Goal: Task Accomplishment & Management: Manage account settings

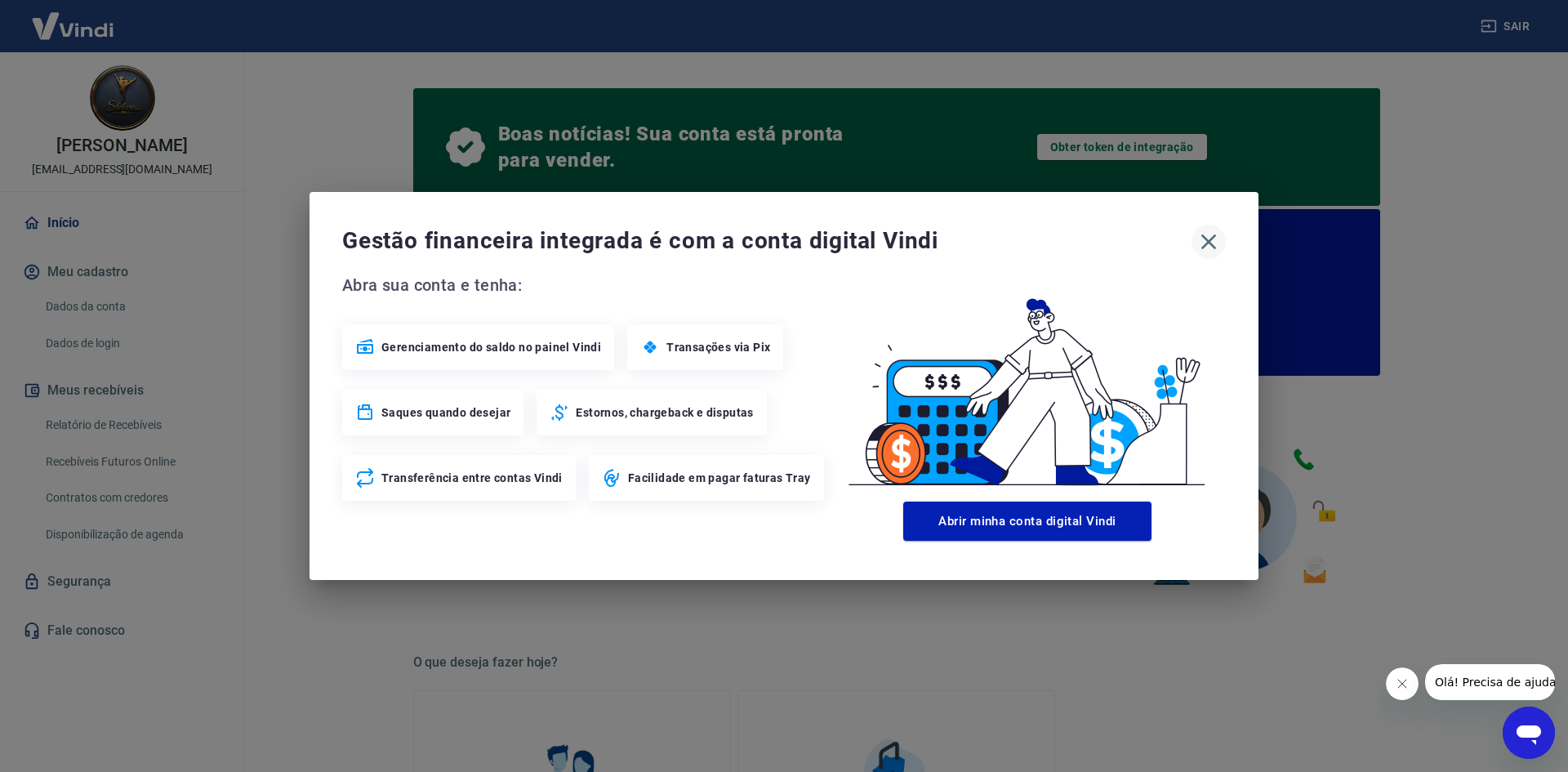
click at [1211, 238] on icon "button" at bounding box center [1209, 242] width 26 height 26
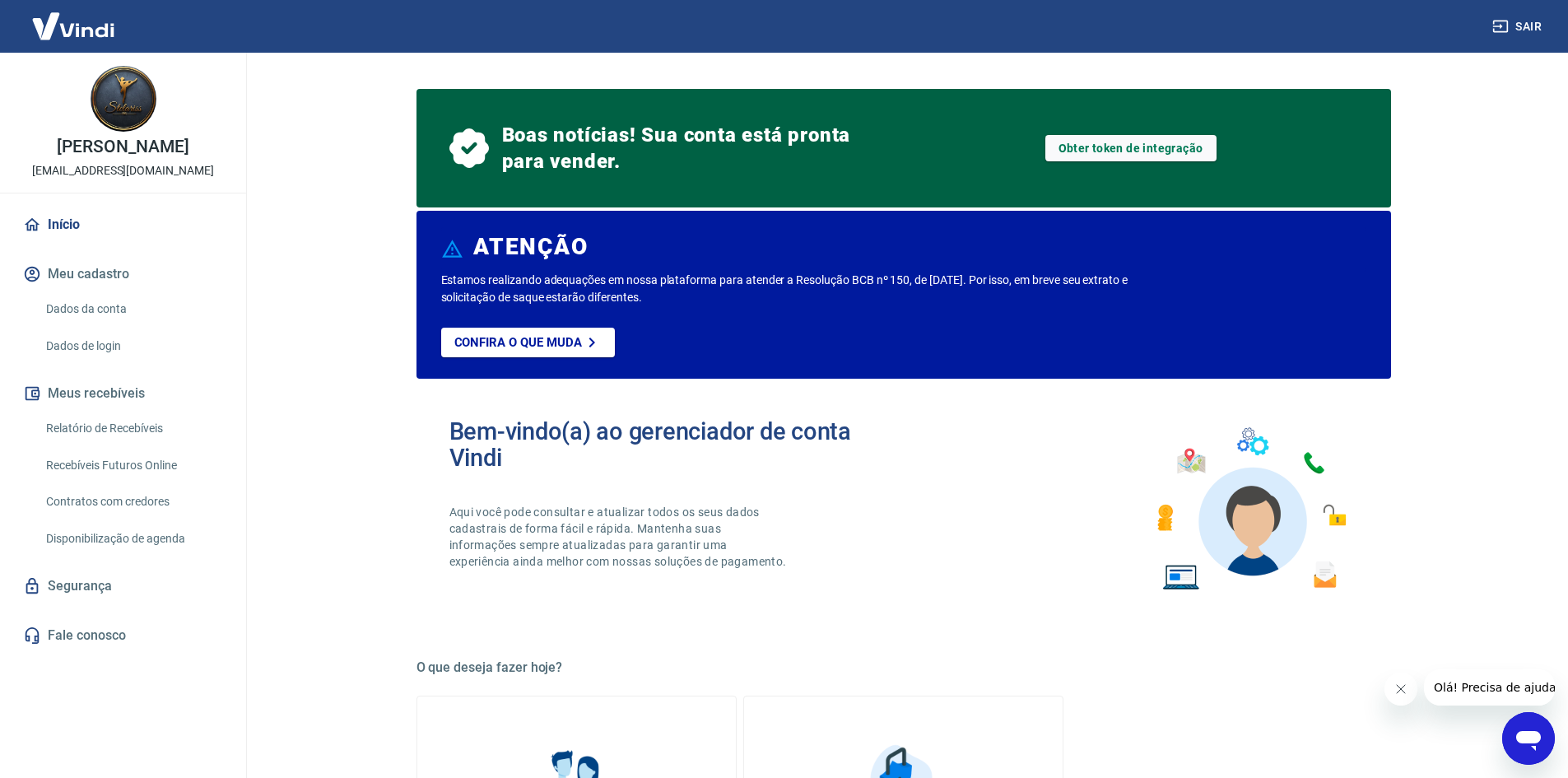
click at [107, 602] on link "Segurança" at bounding box center [123, 587] width 206 height 37
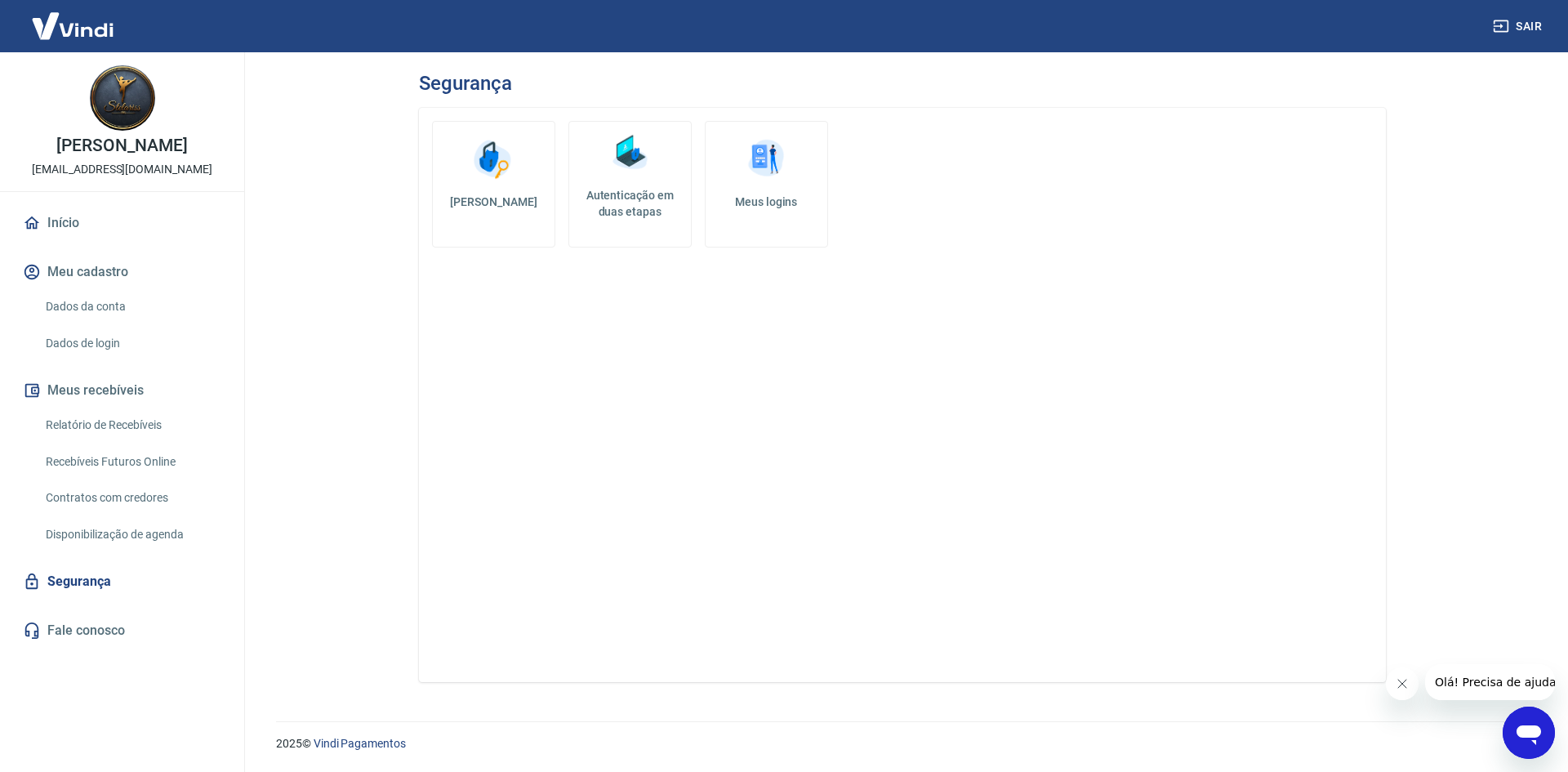
click at [636, 214] on h5 "Autenticação em duas etapas" at bounding box center [631, 204] width 109 height 33
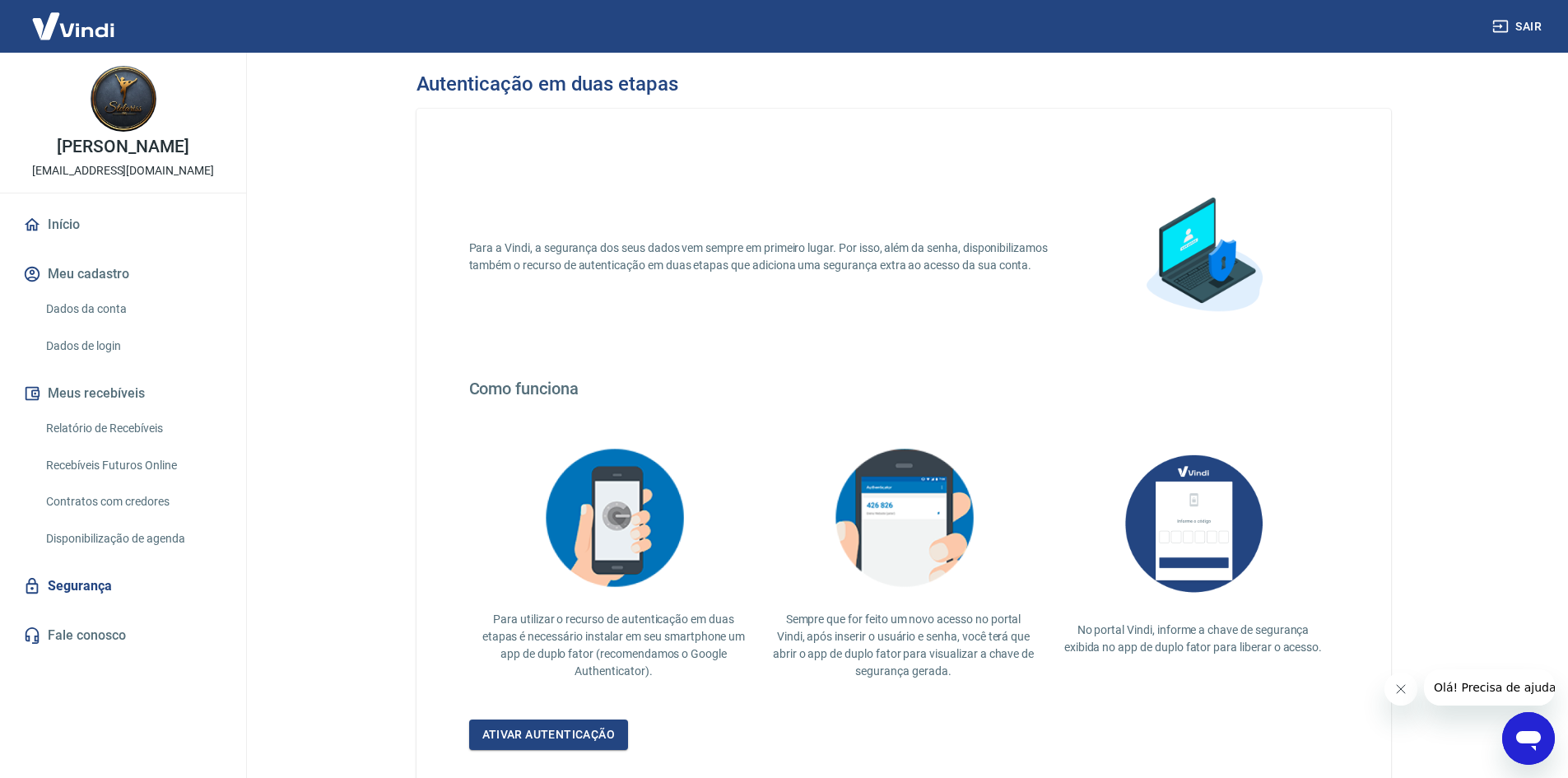
click at [105, 603] on link "Segurança" at bounding box center [123, 587] width 206 height 37
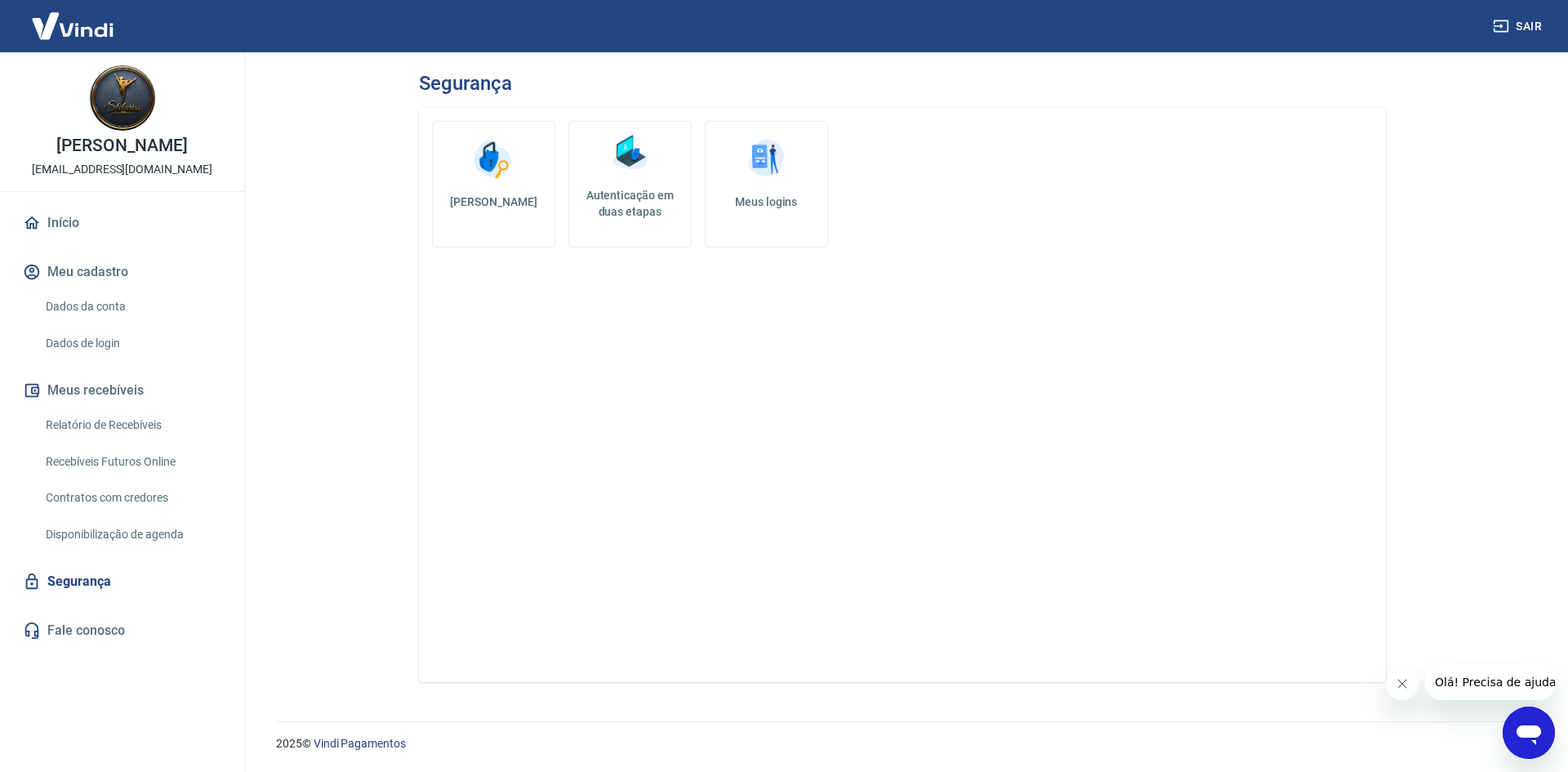
click at [650, 197] on h5 "Autenticação em duas etapas" at bounding box center [631, 204] width 109 height 33
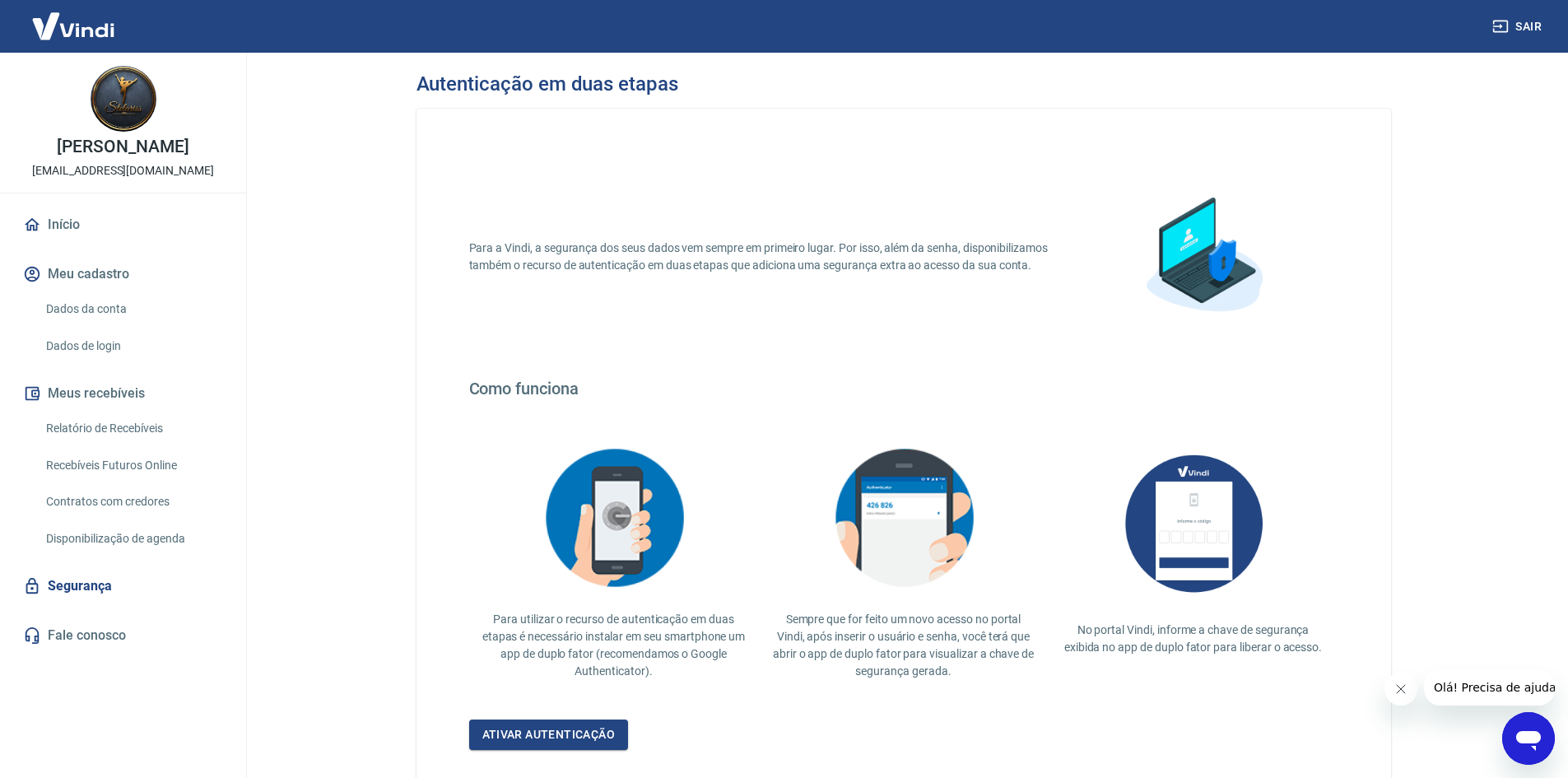
scroll to position [116, 0]
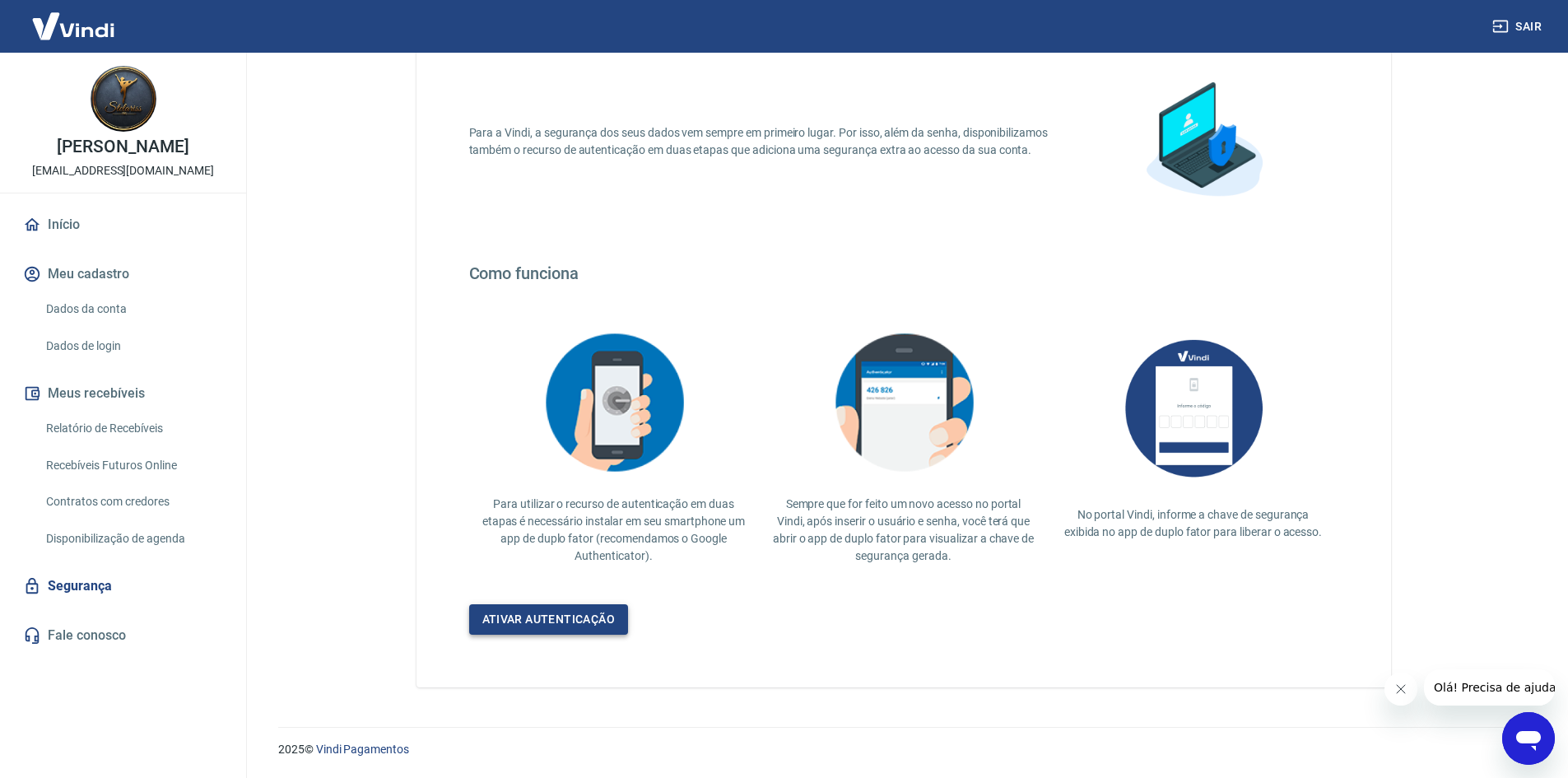
click at [594, 622] on link "Ativar autenticação" at bounding box center [549, 619] width 160 height 31
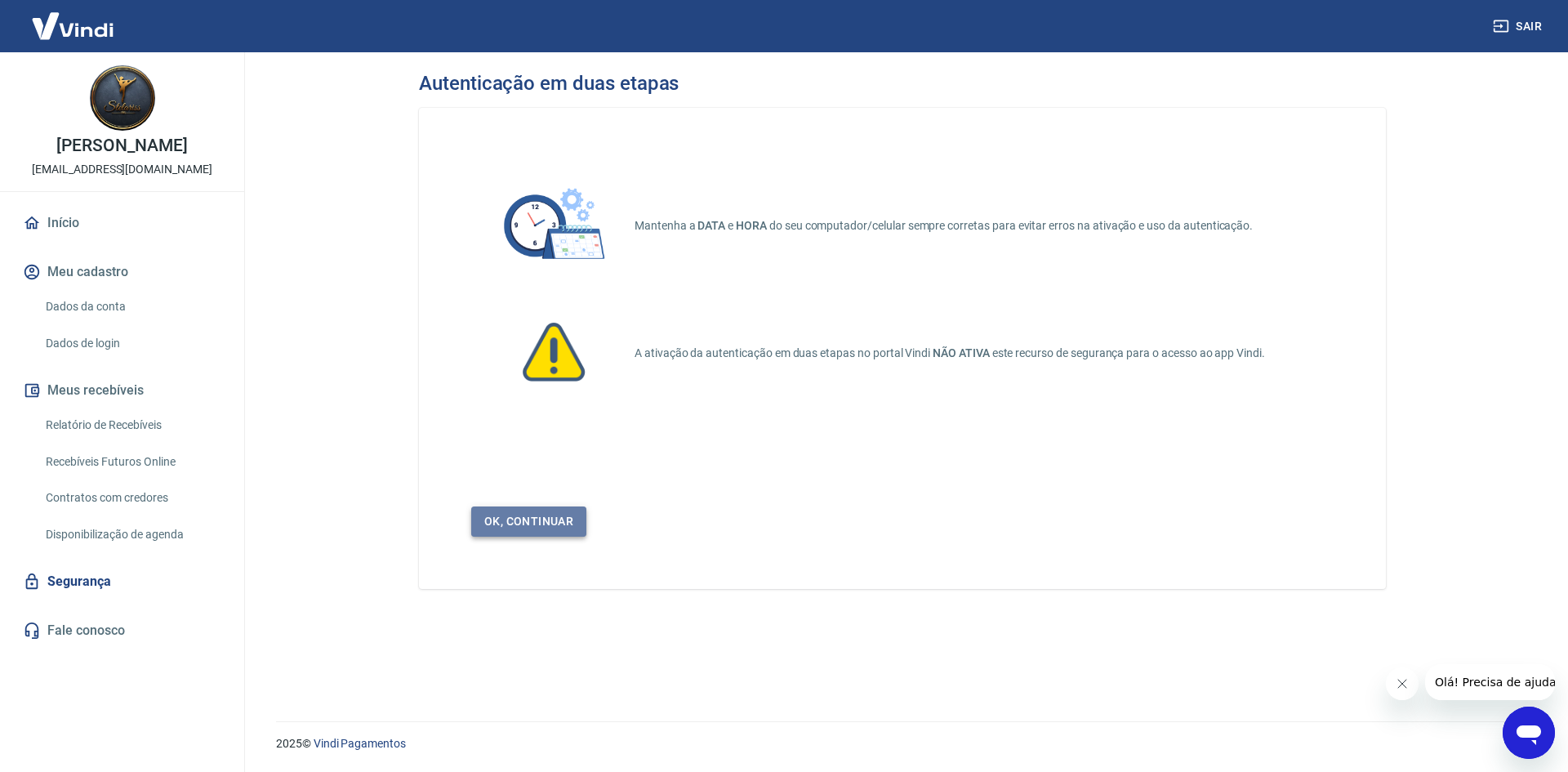
click at [560, 528] on link "Ok, continuar" at bounding box center [529, 522] width 116 height 31
